Goal: Subscribe to service/newsletter

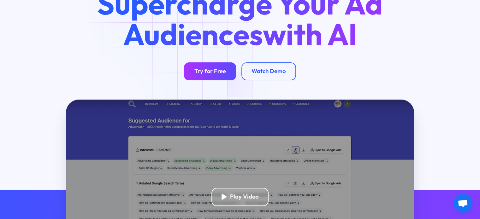
click at [209, 69] on div "Try for Free" at bounding box center [210, 71] width 32 height 7
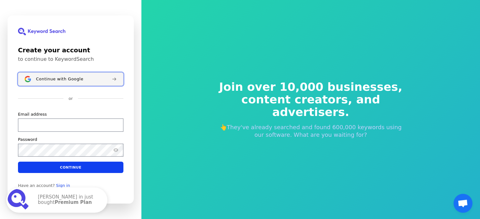
click at [59, 77] on span "Continue with Google" at bounding box center [59, 79] width 47 height 5
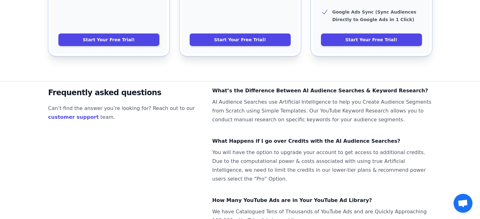
scroll to position [444, 0]
